Goal: Transaction & Acquisition: Obtain resource

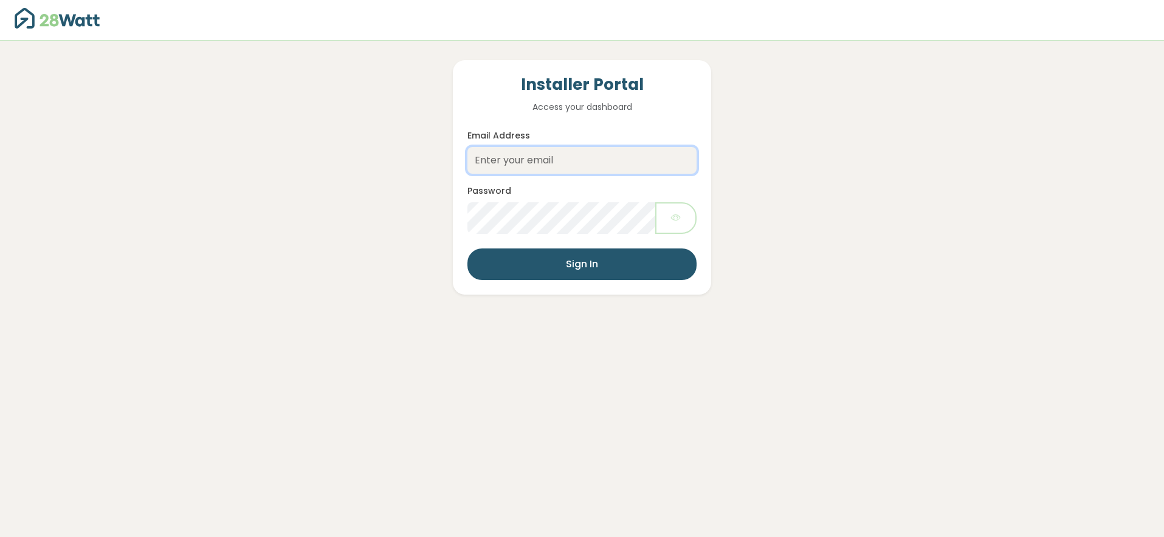
click at [531, 158] on input "Email Address" at bounding box center [582, 160] width 229 height 27
type input "jake@28watt.com.au"
click at [580, 277] on button "Sign In" at bounding box center [582, 265] width 229 height 32
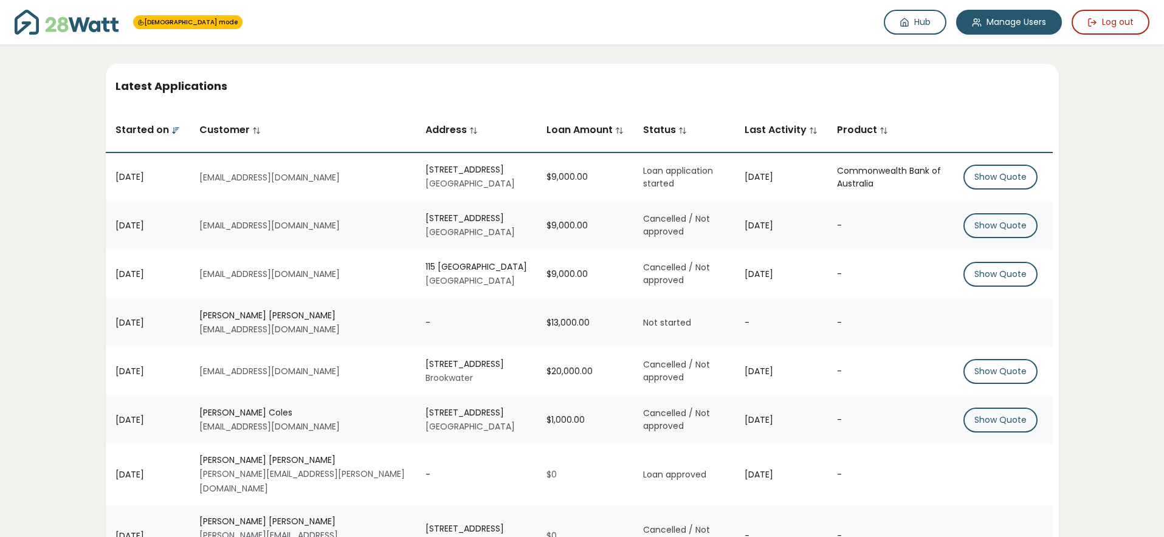
click at [91, 29] on img at bounding box center [67, 22] width 104 height 25
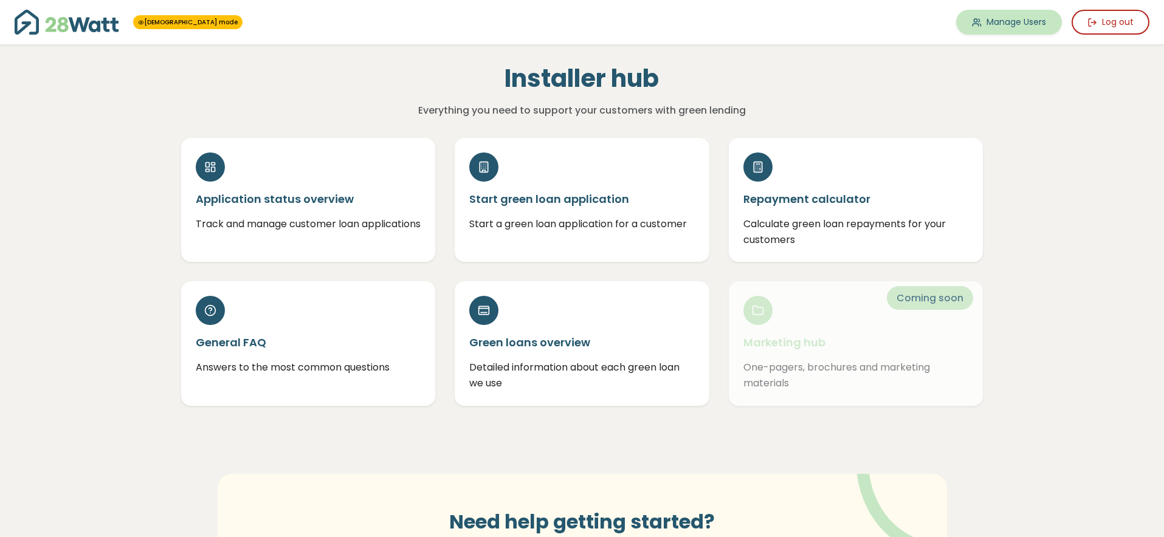
click at [996, 32] on link "Manage Users" at bounding box center [1009, 22] width 106 height 25
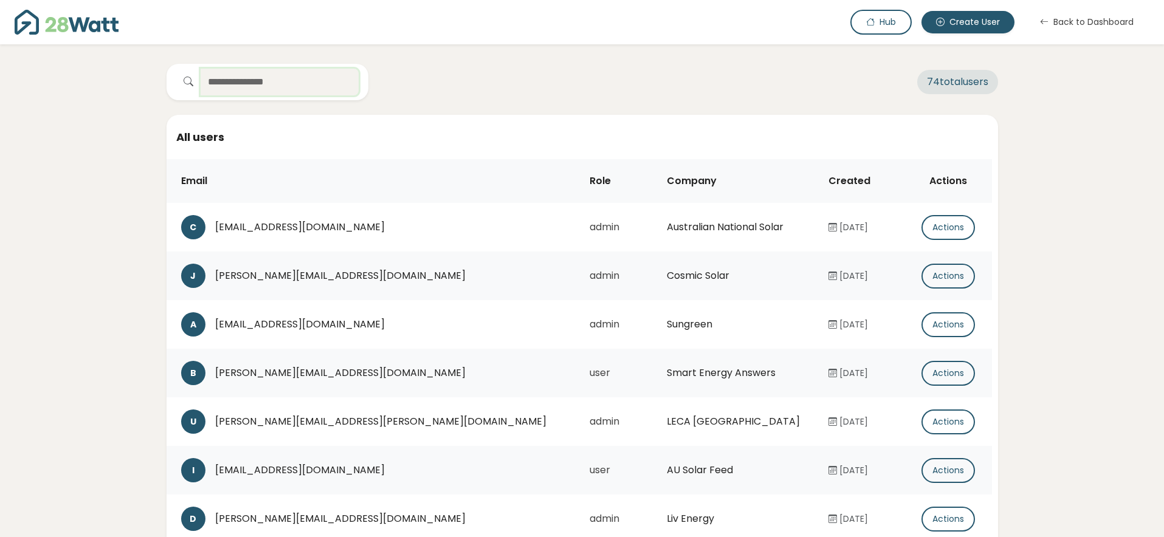
click at [315, 85] on input "text" at bounding box center [280, 82] width 158 height 27
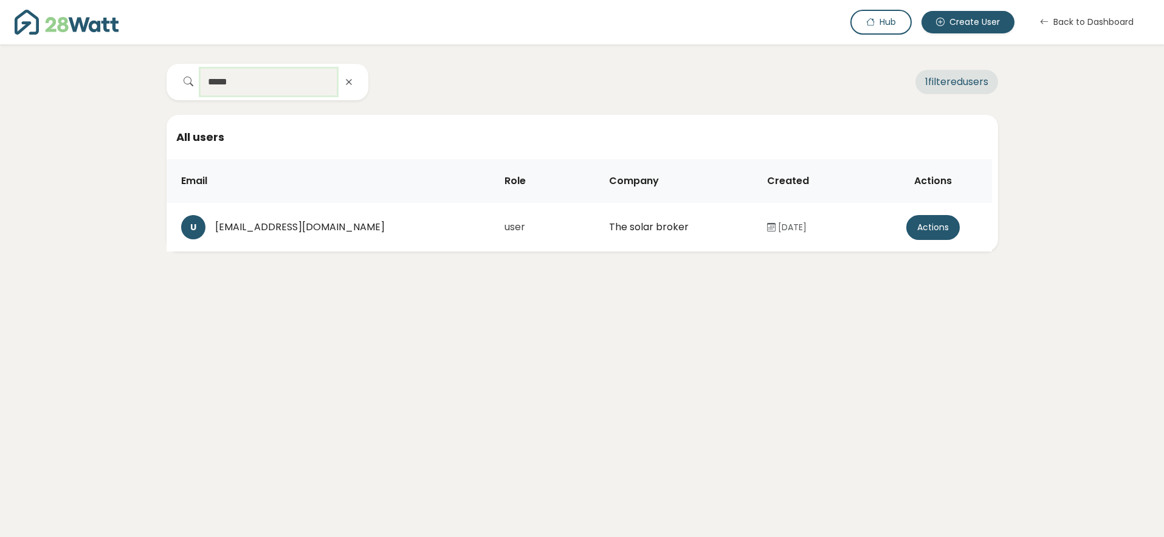
type input "*****"
click at [930, 227] on button "Actions" at bounding box center [934, 227] width 54 height 25
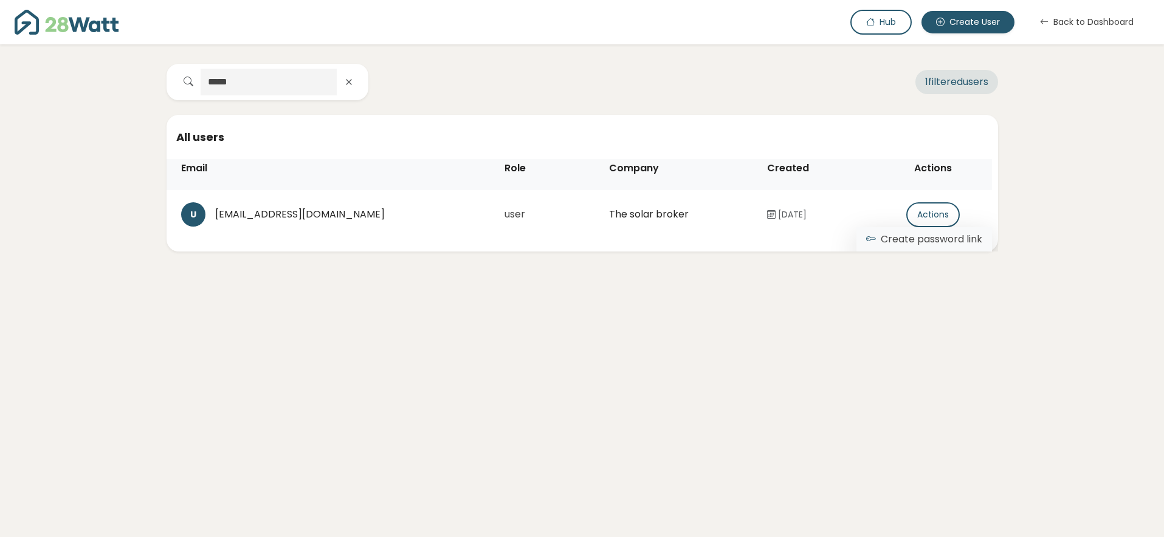
click at [913, 238] on button "Create password link" at bounding box center [925, 239] width 136 height 24
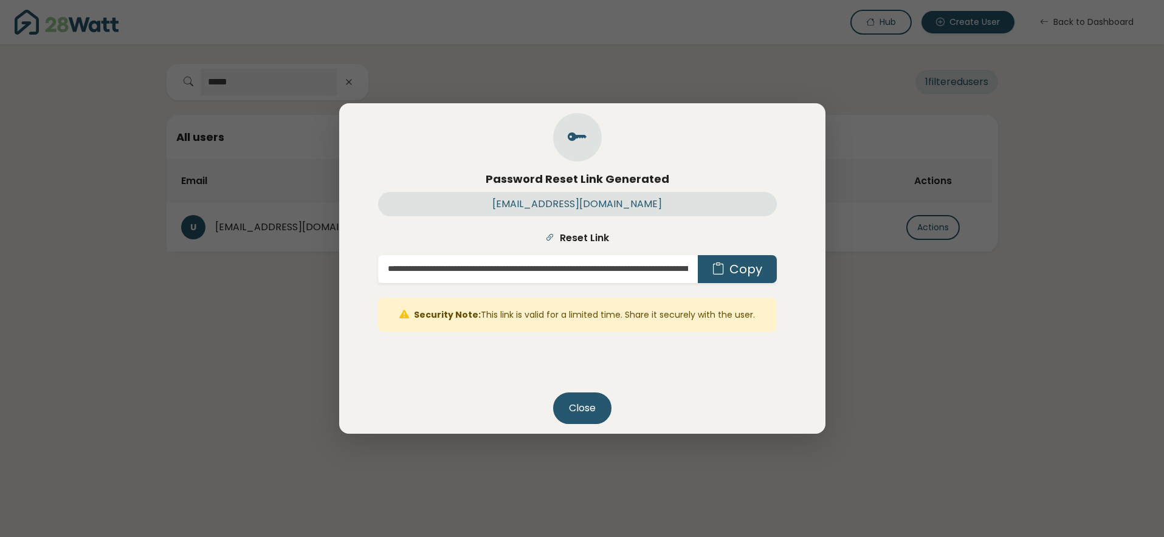
scroll to position [0, 0]
click at [744, 271] on button "Copy" at bounding box center [737, 269] width 79 height 28
click at [579, 409] on button "Close" at bounding box center [582, 409] width 58 height 32
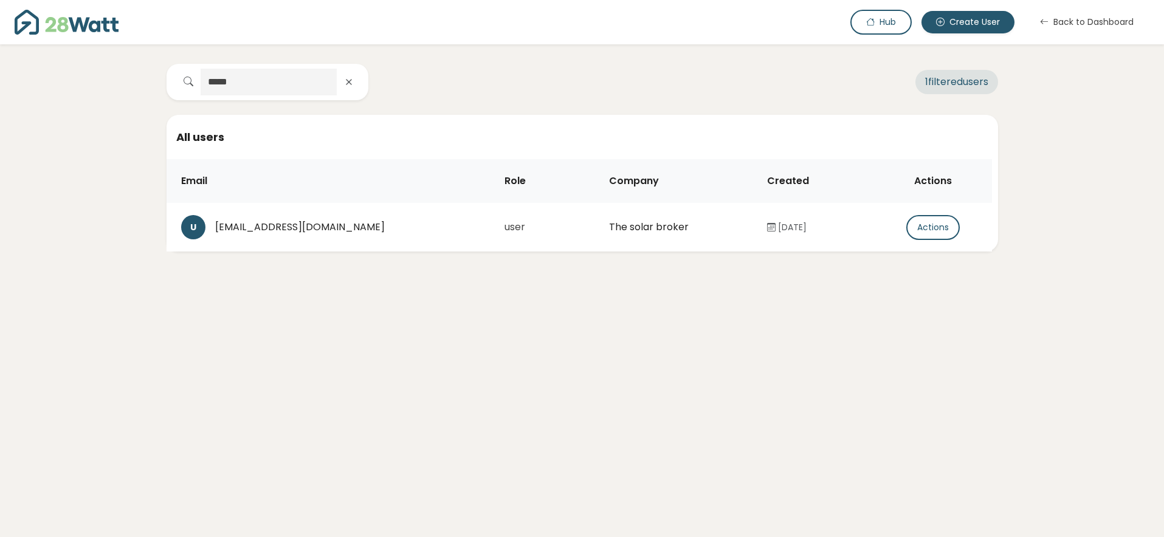
click at [904, 33] on div "Hub Create User Back to Dashboard" at bounding box center [871, 22] width 558 height 25
click at [882, 21] on button "Hub" at bounding box center [881, 22] width 61 height 25
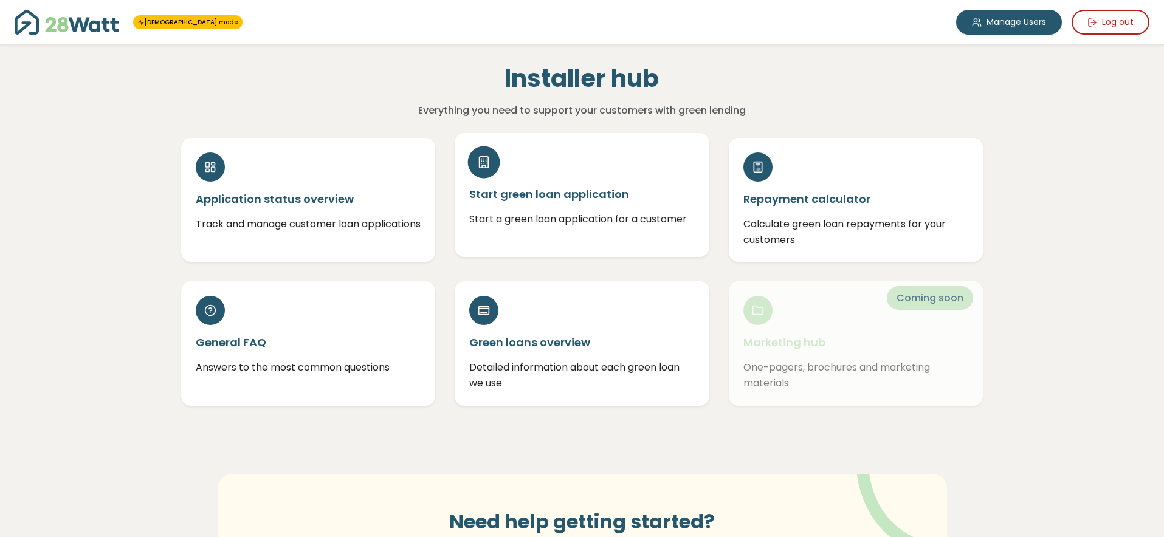
click at [569, 187] on h5 "Start green loan application" at bounding box center [582, 194] width 226 height 15
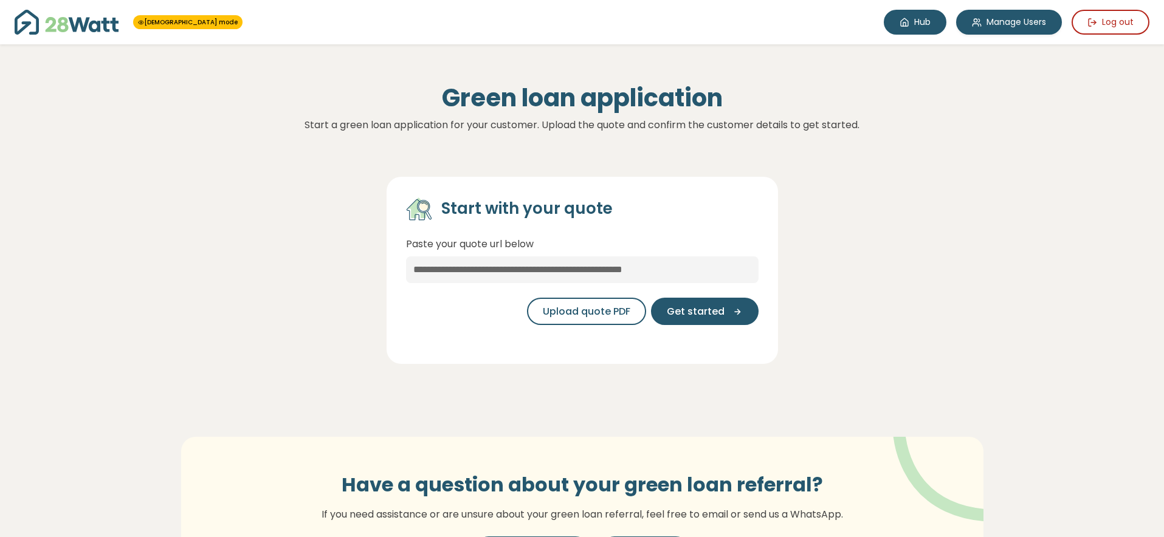
click at [906, 27] on link "Hub" at bounding box center [915, 22] width 63 height 25
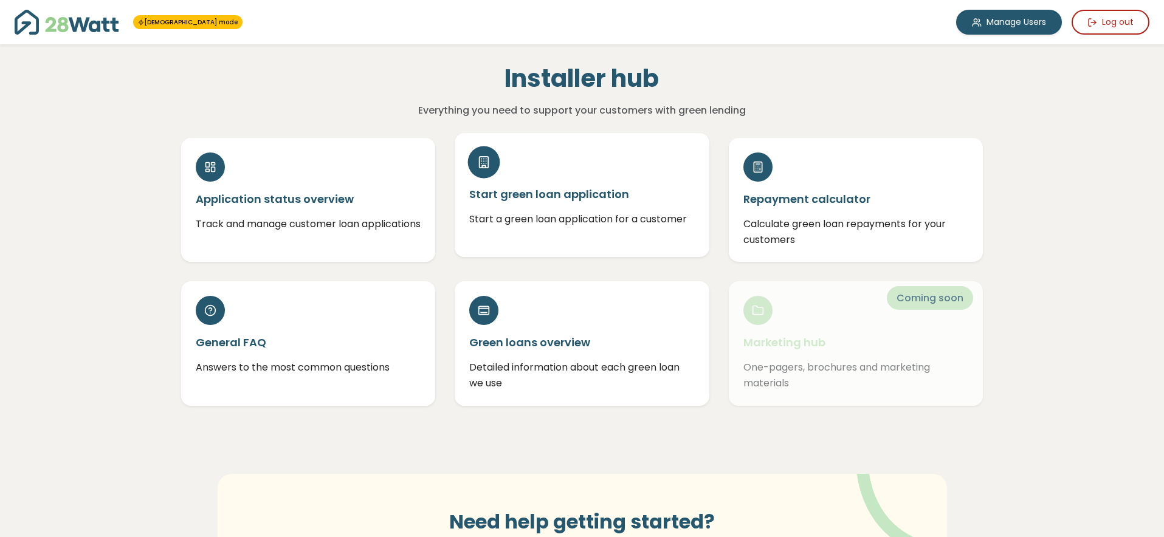
click at [573, 187] on h5 "Start green loan application" at bounding box center [582, 194] width 226 height 15
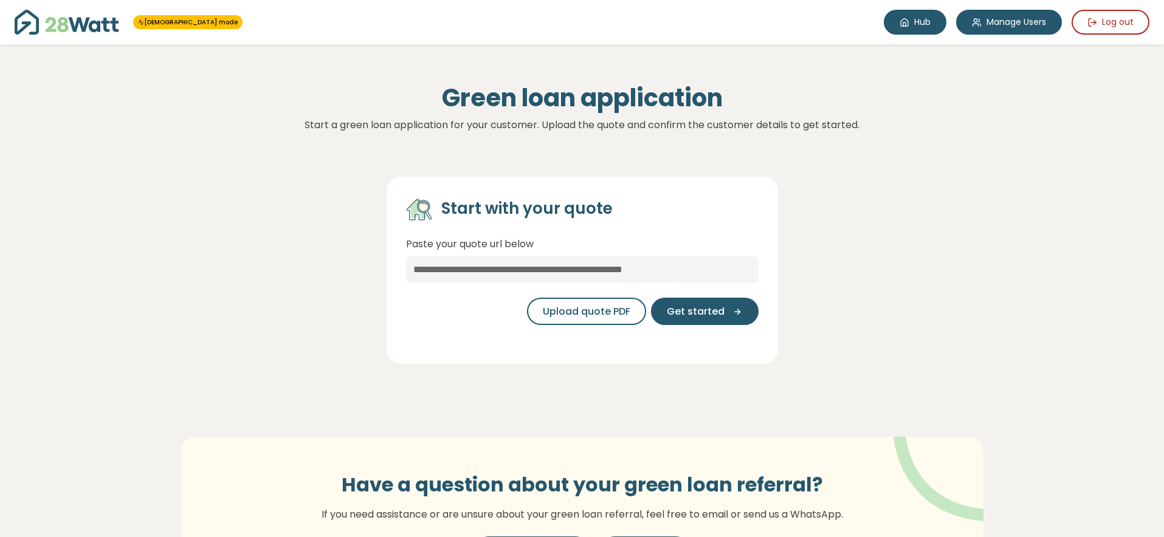
click at [906, 26] on icon at bounding box center [904, 23] width 7 height 8
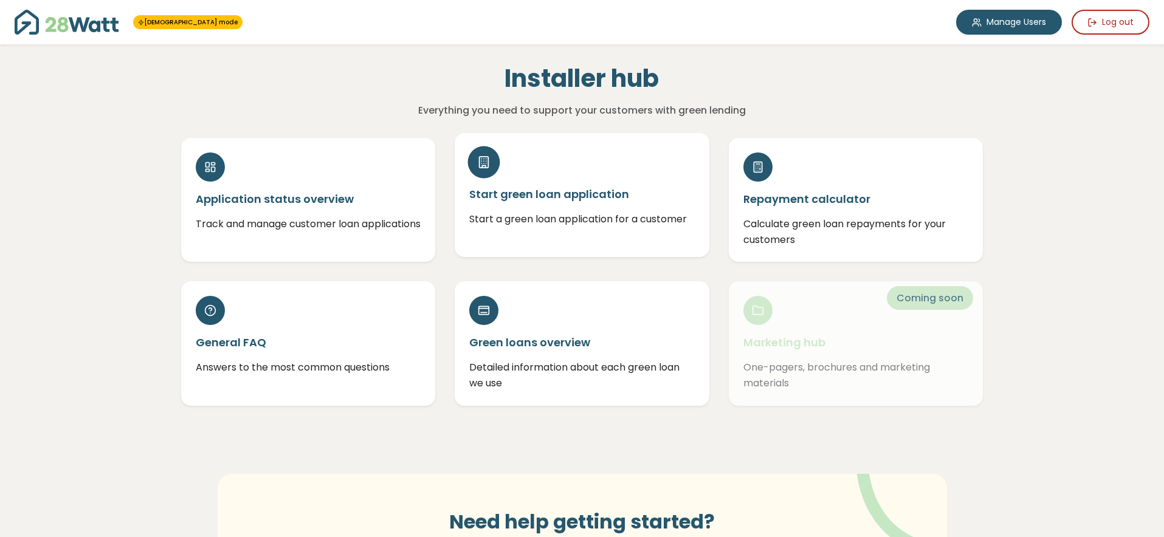
click at [558, 224] on p "Start a green loan application for a customer" at bounding box center [582, 220] width 226 height 16
click at [511, 217] on p "Start a green loan application for a customer" at bounding box center [582, 220] width 226 height 16
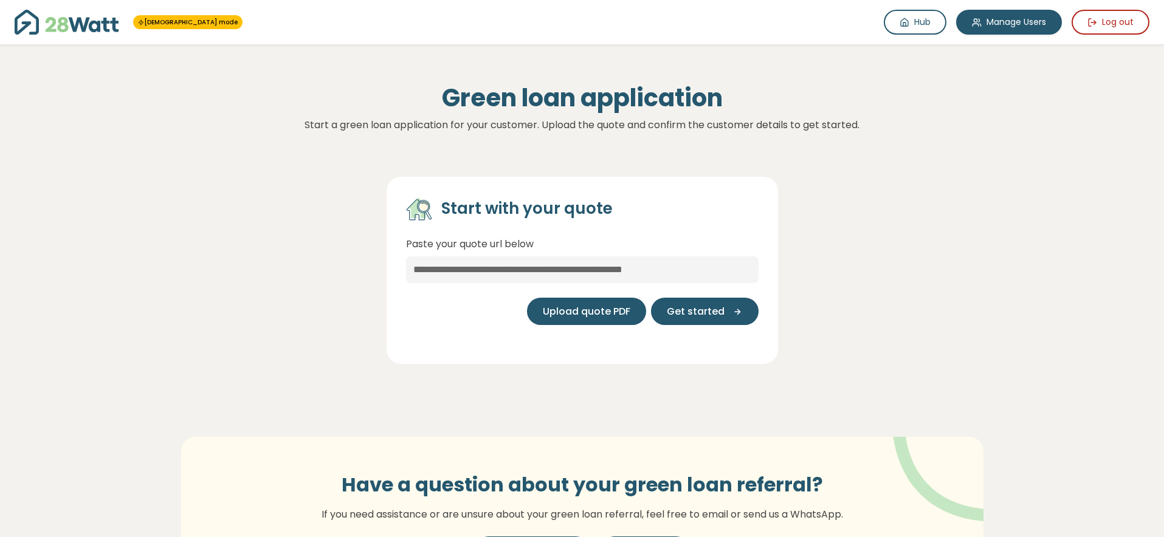
click at [570, 312] on span "Upload quote PDF" at bounding box center [587, 312] width 88 height 15
